Goal: Information Seeking & Learning: Learn about a topic

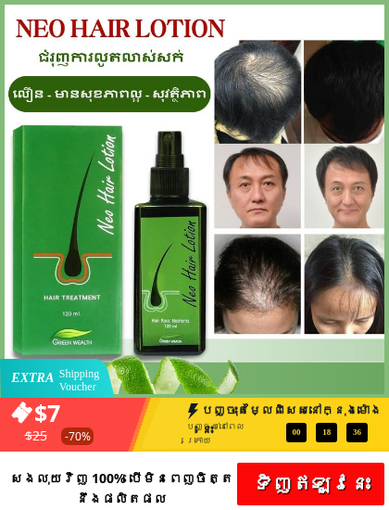
click at [380, 10] on div at bounding box center [194, 199] width 389 height 399
click at [379, 10] on div at bounding box center [194, 199] width 389 height 399
click at [380, 9] on div at bounding box center [194, 199] width 389 height 399
click at [379, 10] on div at bounding box center [194, 199] width 389 height 399
click at [382, 8] on div at bounding box center [194, 199] width 389 height 399
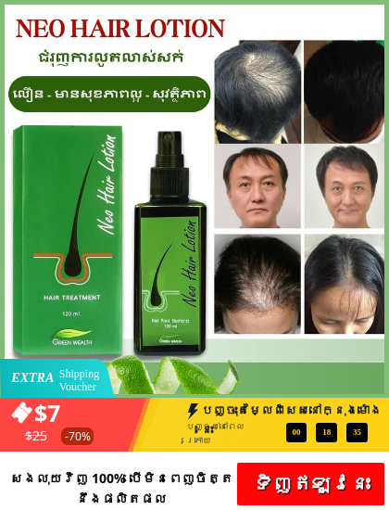
click at [380, 7] on div at bounding box center [194, 199] width 389 height 399
click at [379, 9] on div at bounding box center [194, 199] width 389 height 399
click at [381, 9] on div at bounding box center [194, 199] width 389 height 399
click at [379, 10] on div at bounding box center [194, 199] width 389 height 399
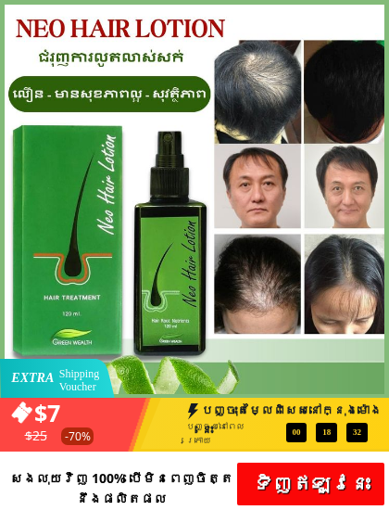
click at [379, 9] on div at bounding box center [194, 199] width 389 height 399
click at [384, 13] on div at bounding box center [194, 199] width 389 height 399
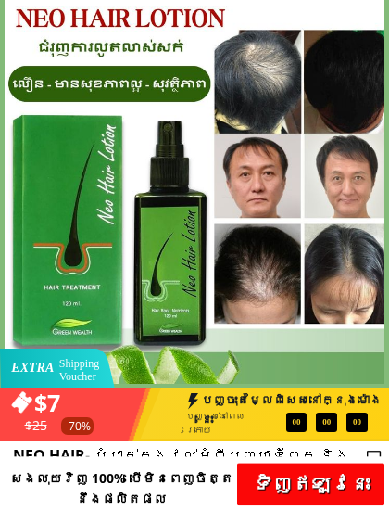
scroll to position [10, 0]
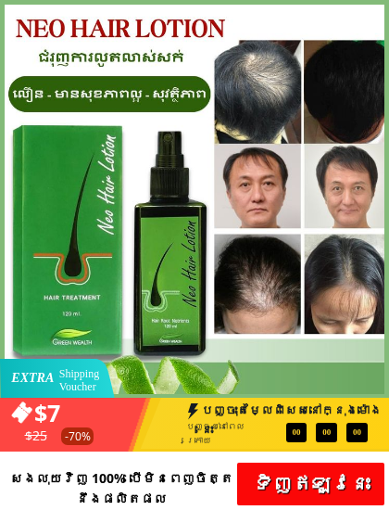
click at [383, 19] on div at bounding box center [194, 199] width 389 height 399
click at [384, 19] on div at bounding box center [194, 199] width 389 height 399
click at [379, 19] on div at bounding box center [194, 199] width 389 height 399
click at [385, 14] on div at bounding box center [194, 199] width 389 height 399
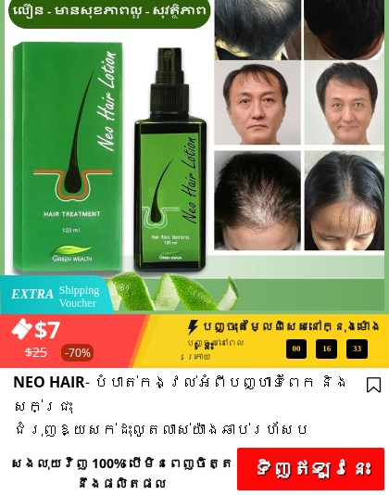
scroll to position [83, 0]
click at [61, 340] on h3 "$7" at bounding box center [126, 328] width 185 height 37
click at [64, 343] on h3 "$25" at bounding box center [57, 352] width 65 height 20
click at [103, 341] on h3 "$7" at bounding box center [126, 328] width 185 height 37
click at [118, 346] on h3 "$7" at bounding box center [126, 328] width 185 height 37
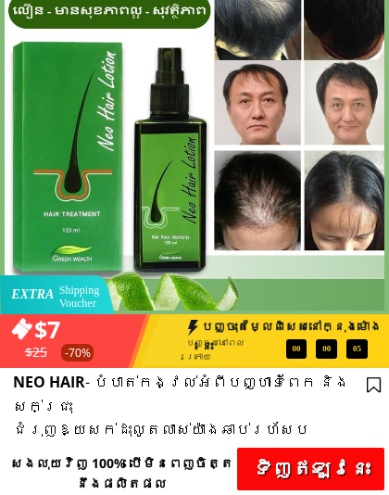
click at [120, 346] on h3 "$7" at bounding box center [126, 328] width 185 height 37
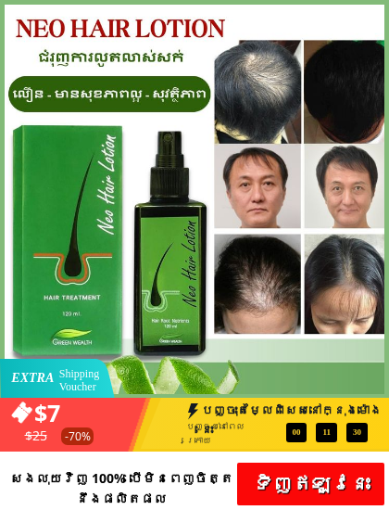
click at [380, 15] on div at bounding box center [194, 199] width 389 height 399
click at [385, 16] on div at bounding box center [194, 199] width 389 height 399
click at [377, 16] on div at bounding box center [194, 199] width 389 height 399
click at [378, 16] on div at bounding box center [194, 199] width 389 height 399
click at [378, 9] on div at bounding box center [194, 199] width 389 height 399
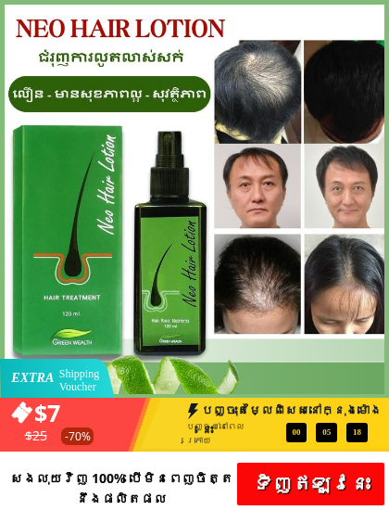
click at [378, 12] on div at bounding box center [194, 199] width 389 height 399
click at [381, 8] on div at bounding box center [194, 199] width 389 height 399
click at [379, 8] on div at bounding box center [194, 199] width 389 height 399
click at [376, 8] on div at bounding box center [194, 199] width 389 height 399
click at [379, 9] on div at bounding box center [194, 199] width 389 height 399
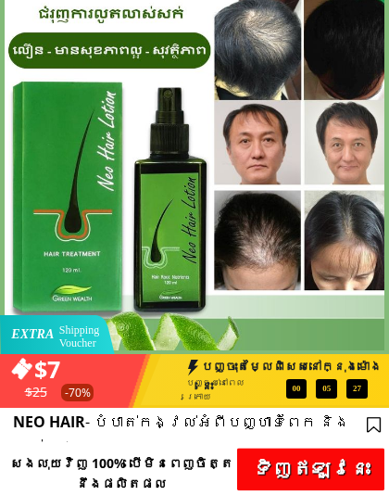
click at [222, 482] on h3 "សងលុយវិញ 100% បើមិនពេញចិត្តនឹងផលិតផល" at bounding box center [122, 474] width 234 height 42
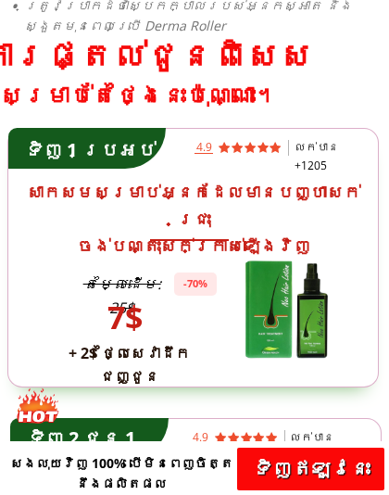
scroll to position [4429, 0]
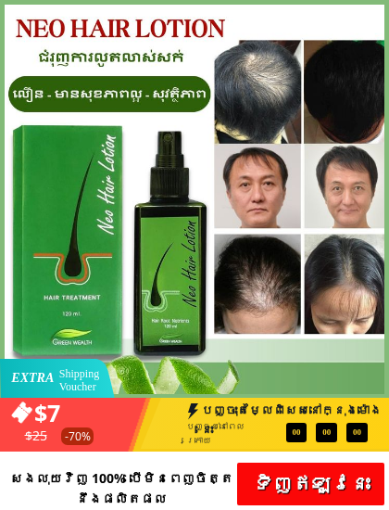
click at [378, 14] on div at bounding box center [194, 199] width 389 height 399
click at [379, 9] on div at bounding box center [194, 199] width 389 height 399
click at [379, 10] on div at bounding box center [194, 199] width 389 height 399
click at [378, 10] on div at bounding box center [194, 199] width 389 height 399
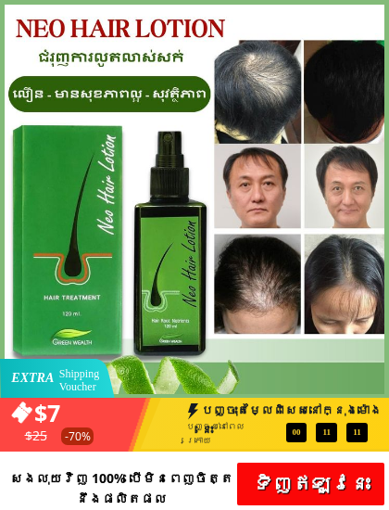
click at [379, 9] on div at bounding box center [194, 199] width 389 height 399
click at [376, 10] on div at bounding box center [194, 199] width 389 height 399
click at [378, 15] on div at bounding box center [194, 199] width 389 height 399
click at [380, 11] on div at bounding box center [194, 199] width 389 height 399
click at [382, 11] on div at bounding box center [194, 199] width 389 height 399
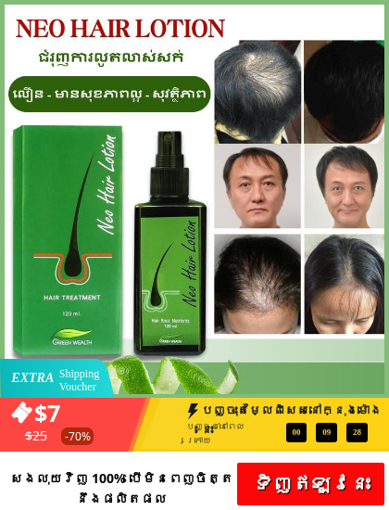
click at [380, 14] on div at bounding box center [194, 199] width 389 height 399
click at [372, 13] on div at bounding box center [194, 199] width 389 height 399
click at [384, 8] on div at bounding box center [194, 199] width 389 height 399
click at [379, 13] on div at bounding box center [194, 199] width 389 height 399
click at [381, 13] on div at bounding box center [194, 199] width 389 height 399
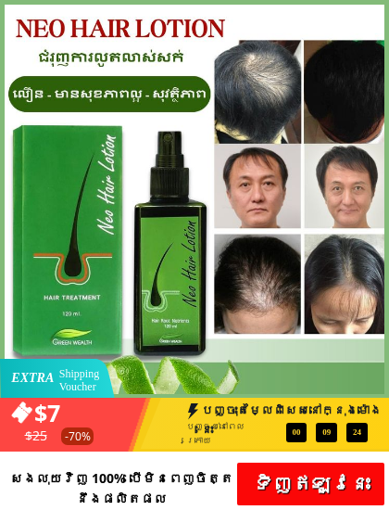
click at [383, 11] on div at bounding box center [194, 199] width 389 height 399
click at [381, 10] on div at bounding box center [194, 199] width 389 height 399
click at [380, 10] on div at bounding box center [194, 199] width 389 height 399
click at [381, 9] on div at bounding box center [194, 199] width 389 height 399
click at [378, 11] on div at bounding box center [194, 199] width 389 height 399
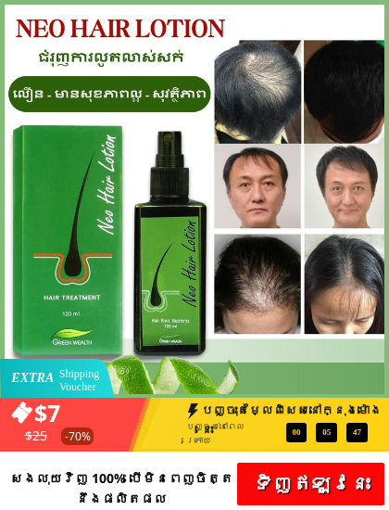
click at [380, 12] on div at bounding box center [194, 199] width 389 height 399
click at [378, 15] on div at bounding box center [194, 199] width 389 height 399
click at [378, 13] on div at bounding box center [194, 199] width 389 height 399
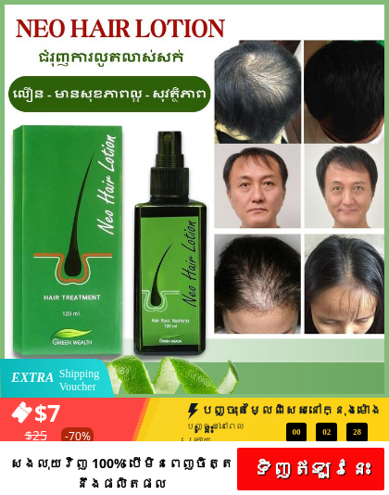
click at [222, 486] on h3 "សងលុយវិញ 100% បើមិនពេញចិត្តនឹងផលិតផល" at bounding box center [122, 474] width 234 height 42
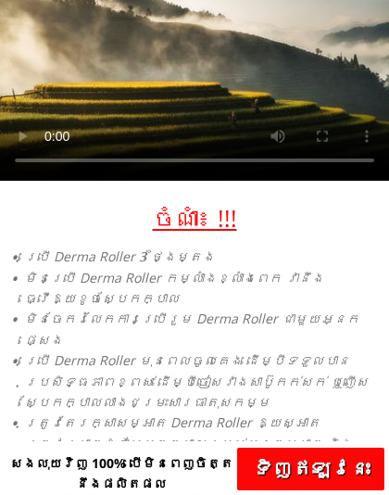
scroll to position [4429, 0]
